Goal: Check status: Check status

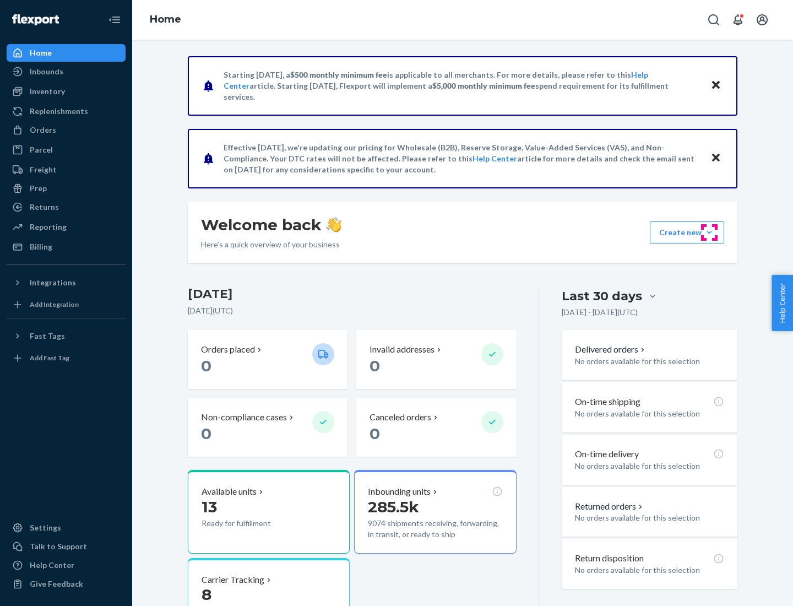
click at [709, 232] on button "Create new Create new inbound Create new order Create new product" at bounding box center [687, 232] width 74 height 22
click at [46, 72] on div "Inbounds" at bounding box center [47, 71] width 34 height 11
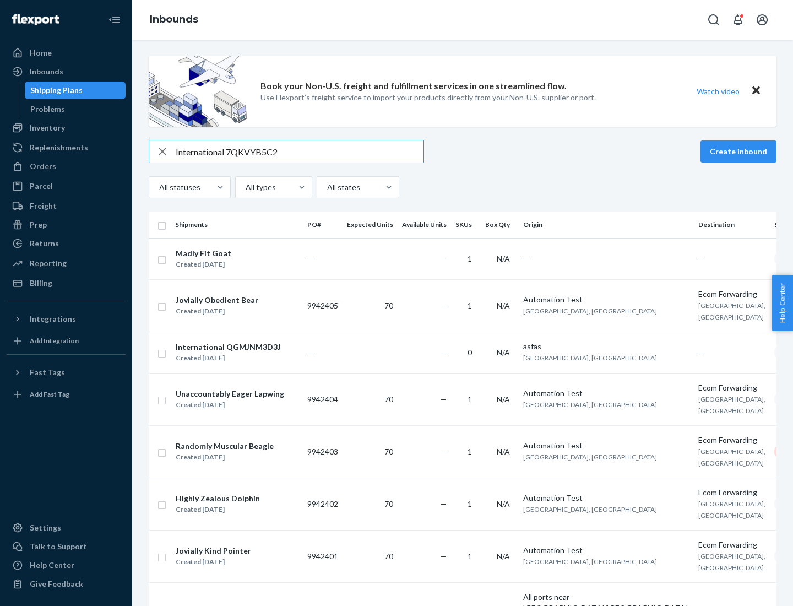
type input "International 7QKVYB5C29"
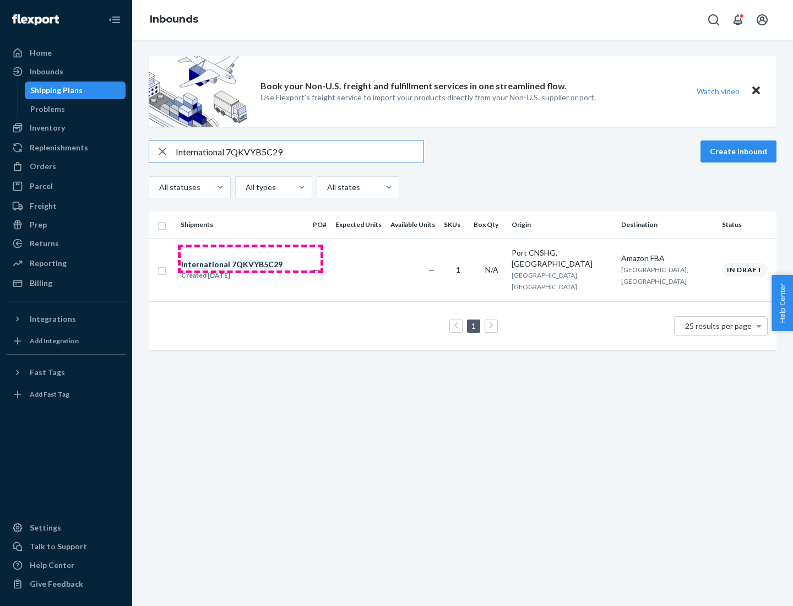
click at [250, 270] on div "Created [DATE]" at bounding box center [231, 275] width 101 height 11
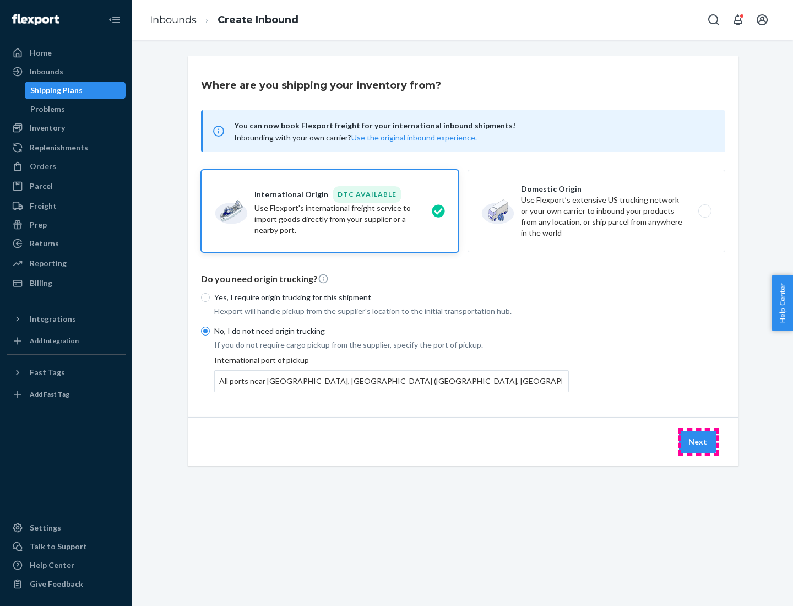
click at [698, 441] on button "Next" at bounding box center [697, 442] width 37 height 22
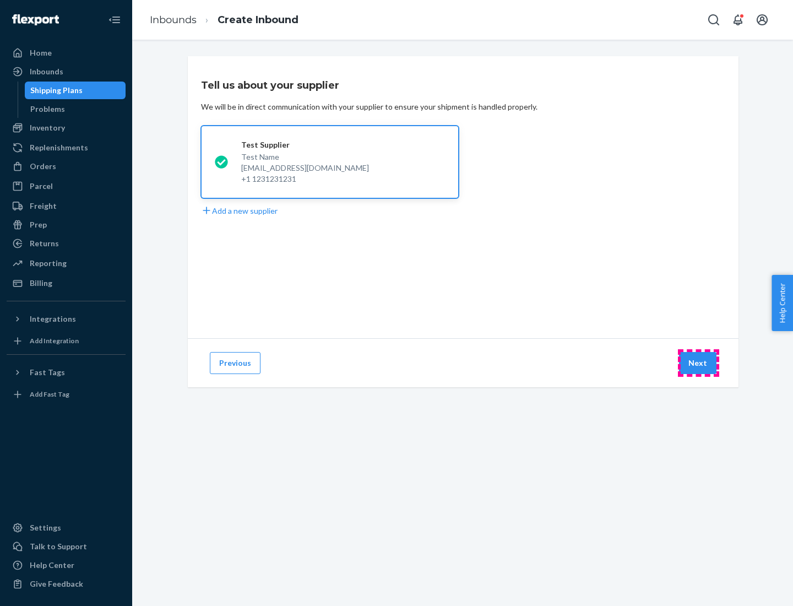
click at [698, 363] on button "Next" at bounding box center [697, 363] width 37 height 22
